Goal: Find specific page/section: Find specific page/section

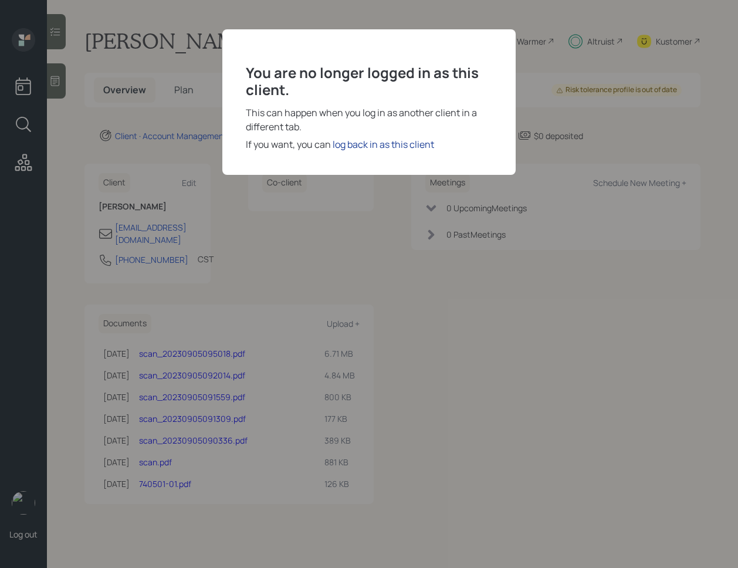
click at [381, 134] on div "You are no longer logged in as this client. This can happen when you log in as …" at bounding box center [368, 102] width 293 height 146
click at [381, 141] on div "log back in as this client" at bounding box center [384, 144] width 102 height 14
